Goal: Obtain resource: Obtain resource

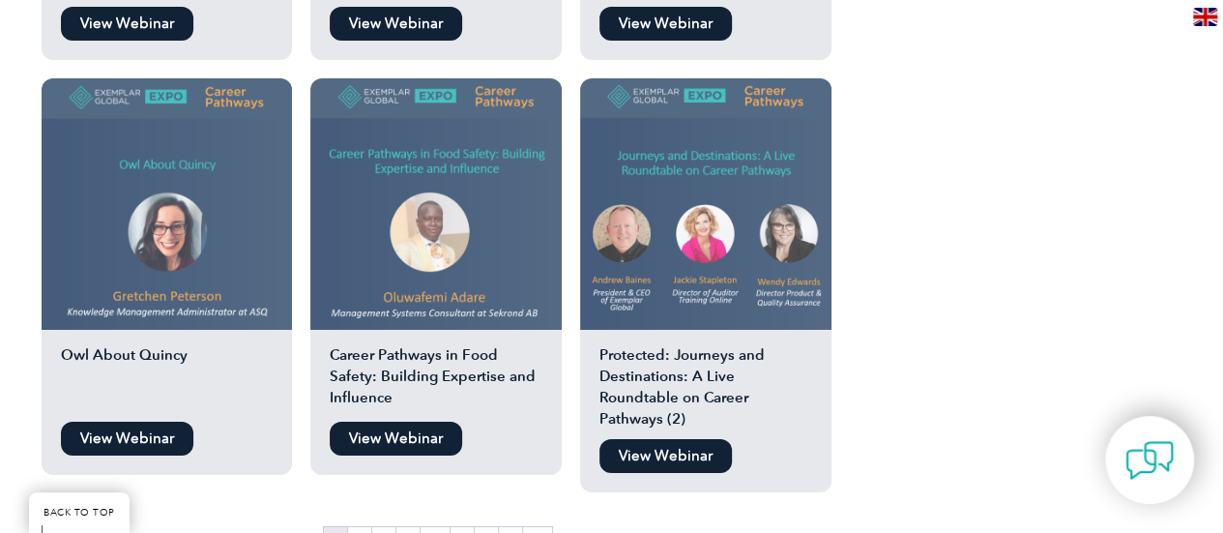
scroll to position [3337, 0]
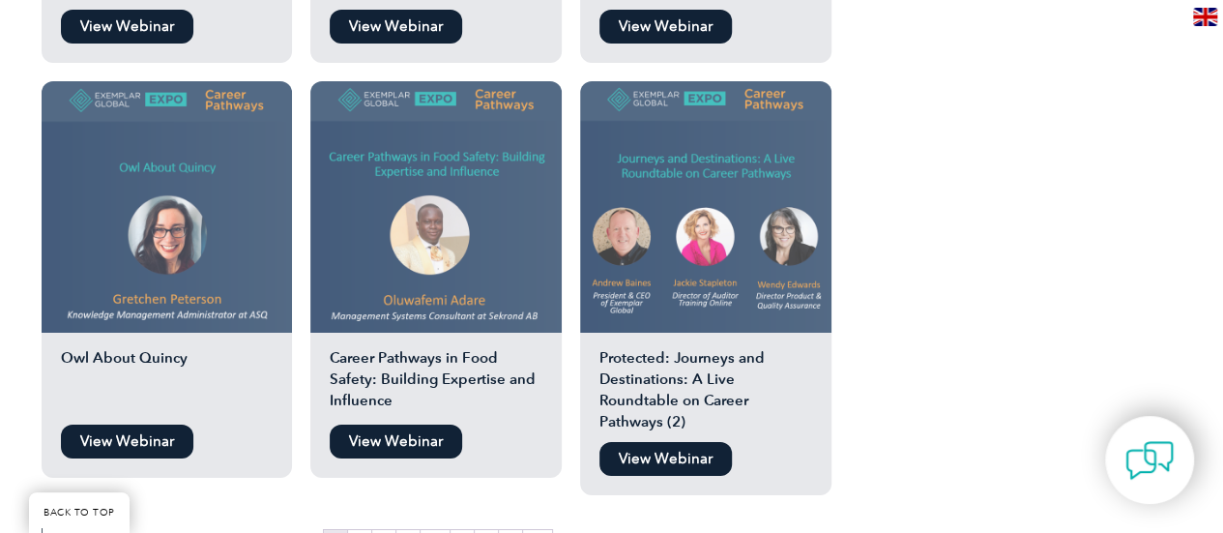
click at [717, 387] on h2 "Protected: Journeys and Destinations: A Live Roundtable on Career Pathways (2)" at bounding box center [705, 389] width 251 height 85
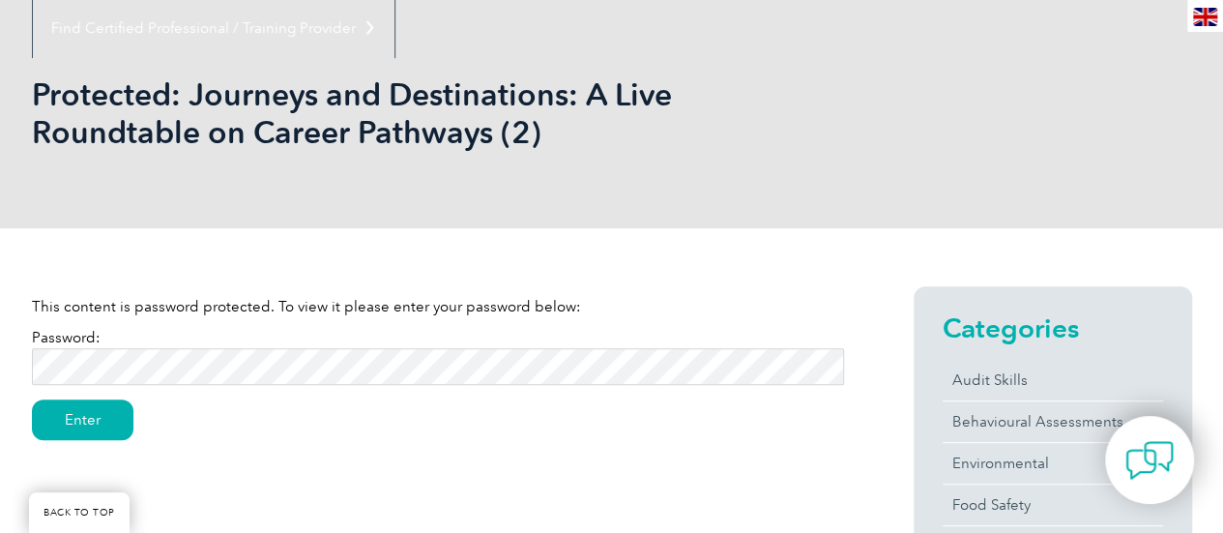
scroll to position [245, 0]
click at [97, 415] on input "Enter" at bounding box center [83, 418] width 102 height 41
